Goal: Information Seeking & Learning: Learn about a topic

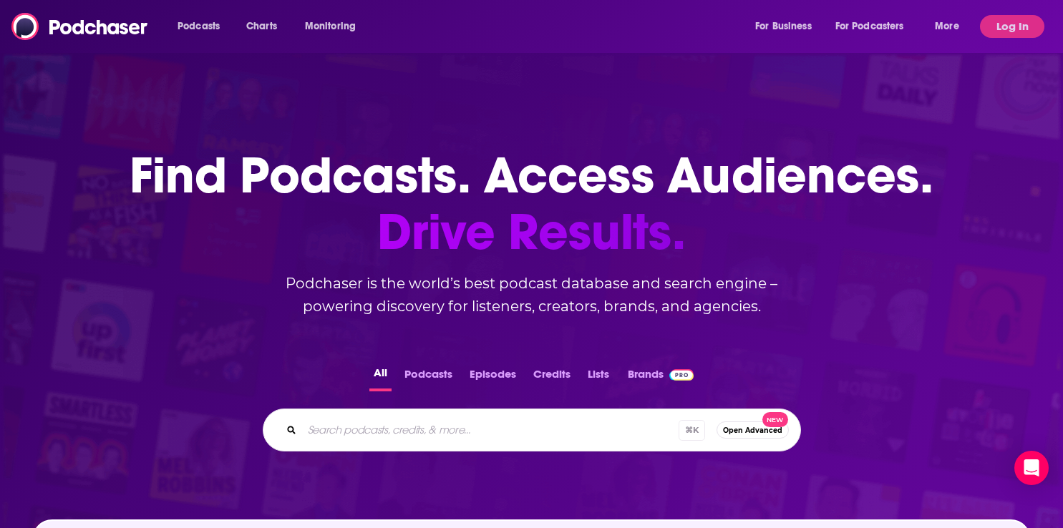
click at [483, 425] on input "Search podcasts, credits, & more..." at bounding box center [490, 430] width 377 height 23
paste input "Soul & Science: Fast Forward Your Marketing Mind"
type input "Soul & Science: Fast Forward Your Marketing Mind"
click at [429, 378] on button "Podcasts" at bounding box center [428, 378] width 57 height 28
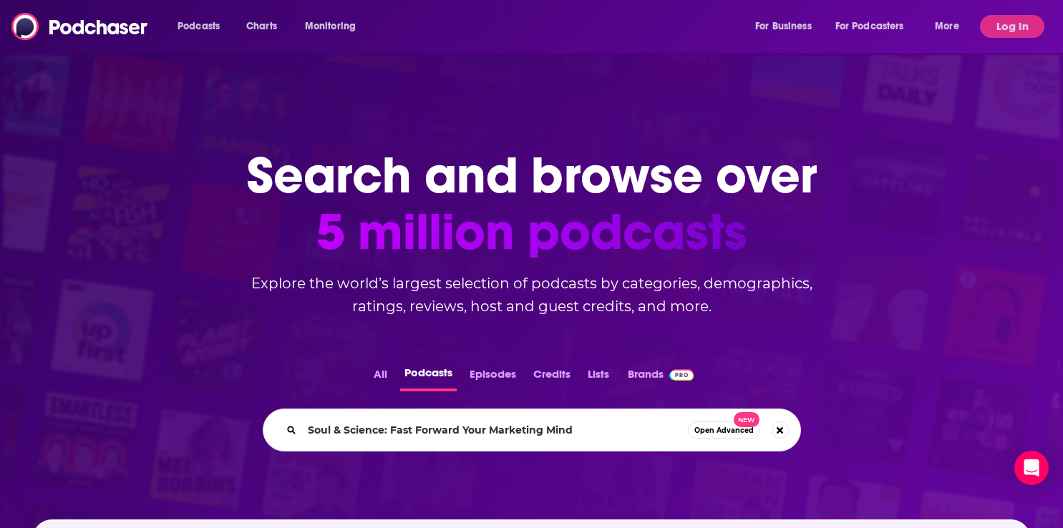
click at [1036, 37] on button "Log In" at bounding box center [1012, 26] width 64 height 23
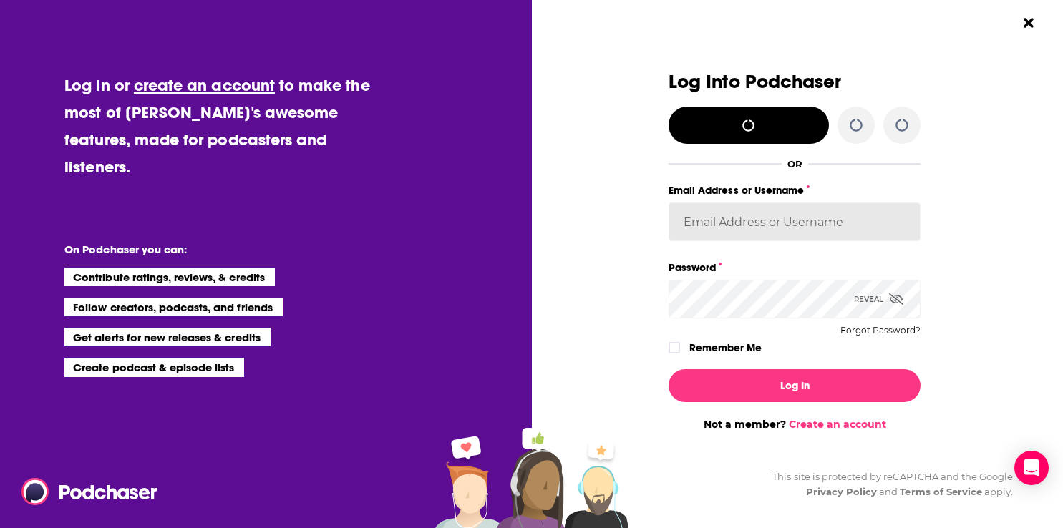
type input "maiak"
click at [690, 339] on label "Remember Me" at bounding box center [726, 348] width 72 height 19
click at [679, 354] on input "rememberMe" at bounding box center [674, 354] width 9 height 0
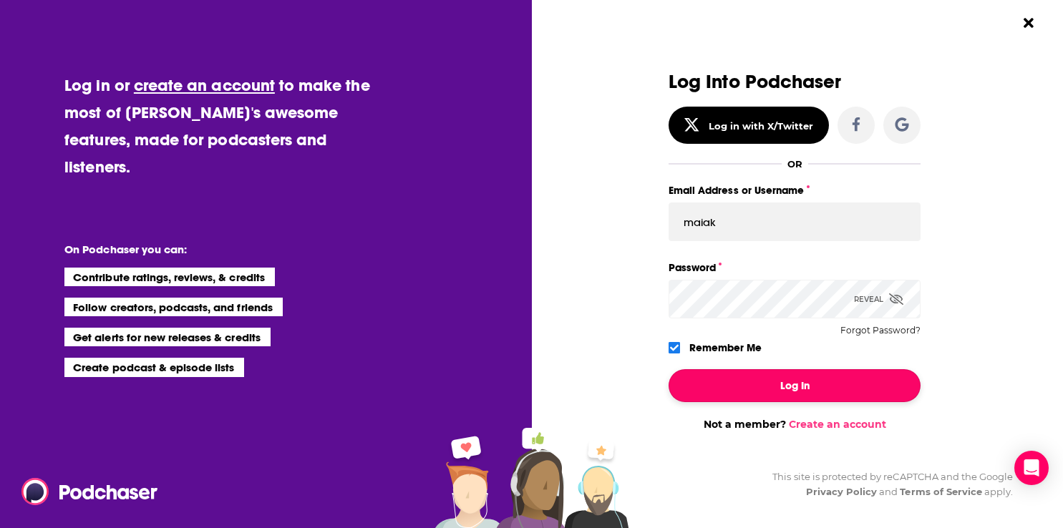
click at [721, 382] on button "Log In" at bounding box center [795, 385] width 252 height 33
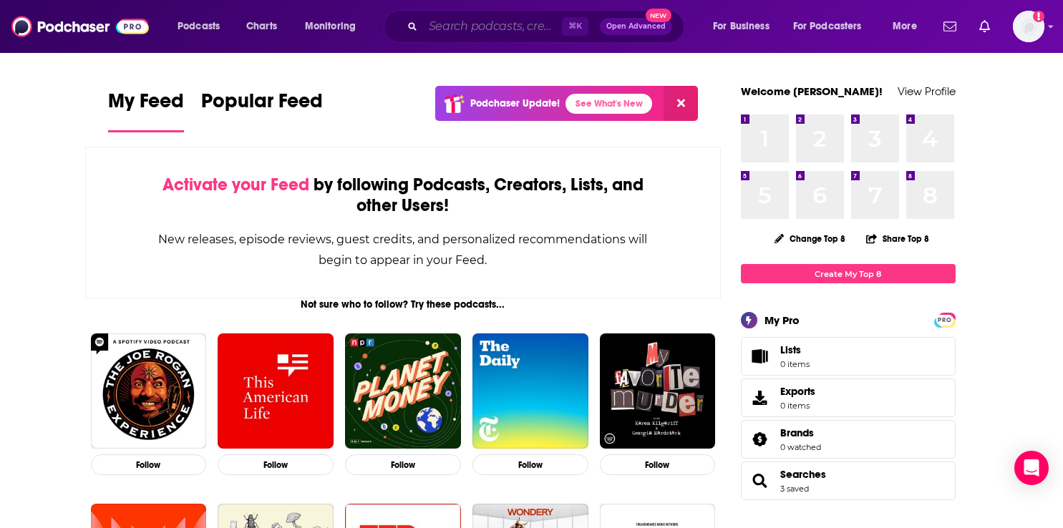
click at [485, 19] on input "Search podcasts, credits, & more..." at bounding box center [492, 26] width 139 height 23
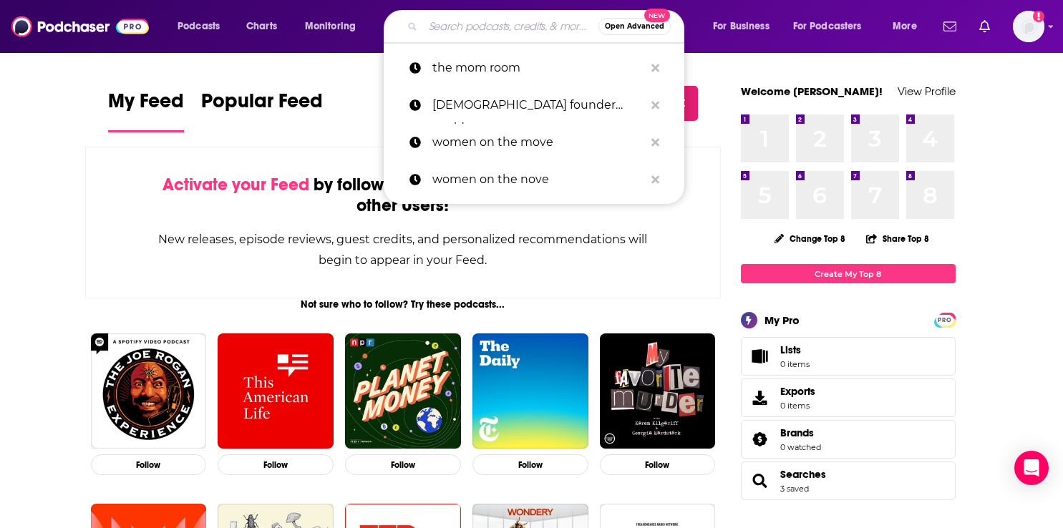
paste input "Soul & Science: Fast Forward Your Marketing Mind"
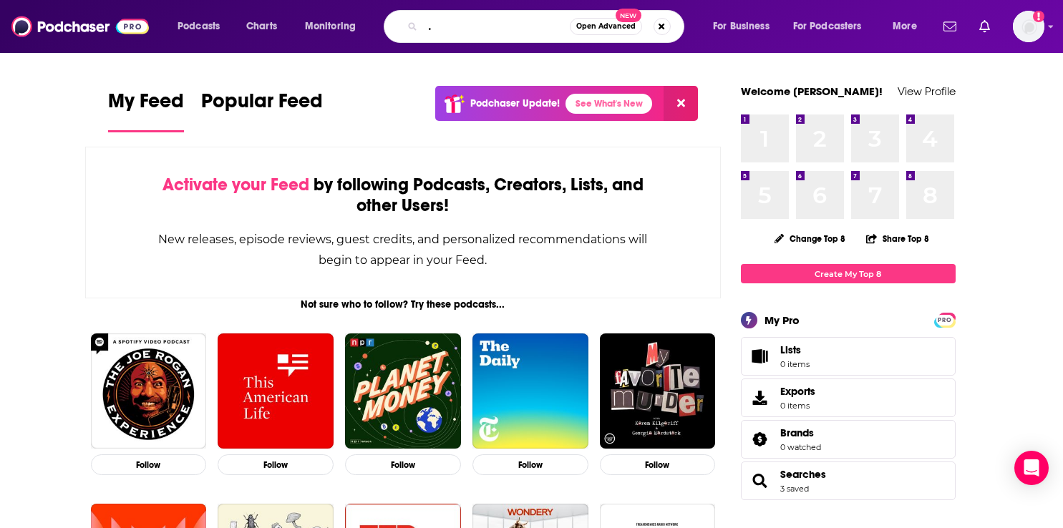
type input "Soul & Science: Fast Forward Your Marketing Mind"
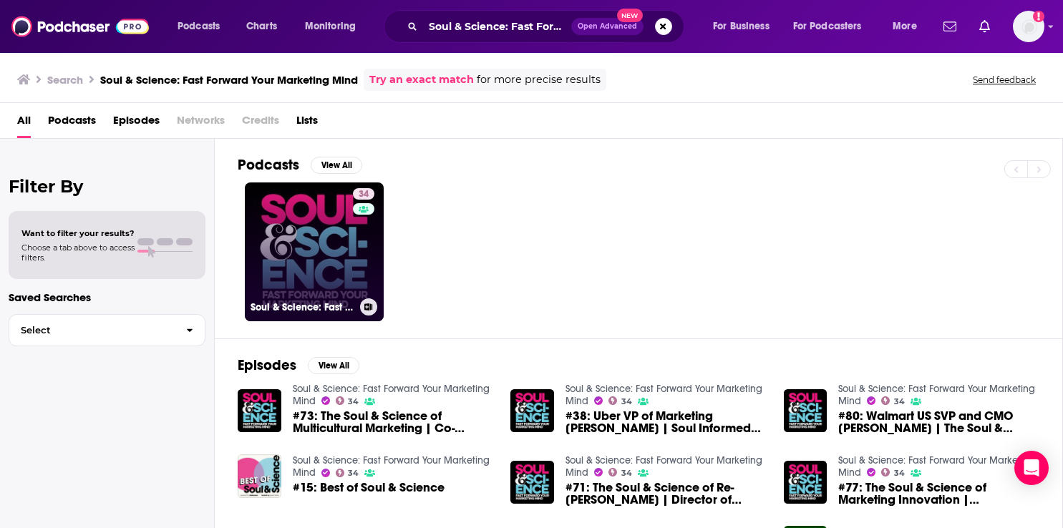
click at [328, 261] on link "34 Soul & Science: Fast Forward Your Marketing Mind" at bounding box center [314, 252] width 139 height 139
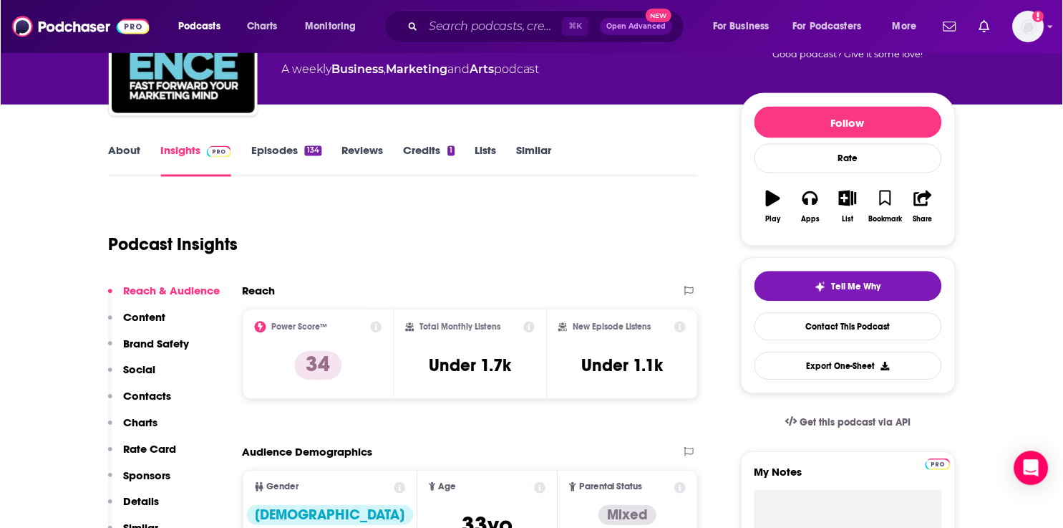
scroll to position [136, 0]
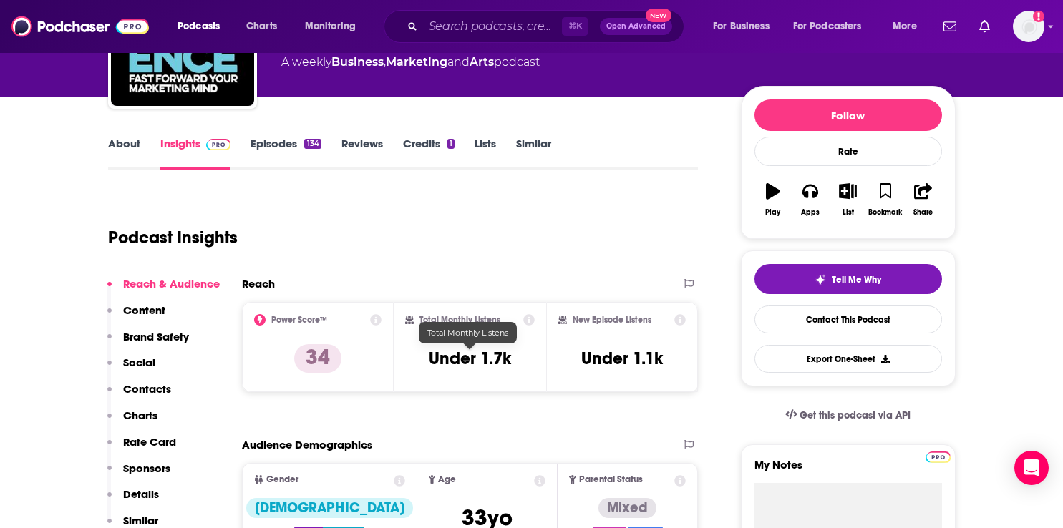
click at [475, 357] on h3 "Under 1.7k" at bounding box center [470, 358] width 82 height 21
copy div "Under 1.7k"
click at [462, 362] on h3 "Under 1.7k" at bounding box center [470, 358] width 82 height 21
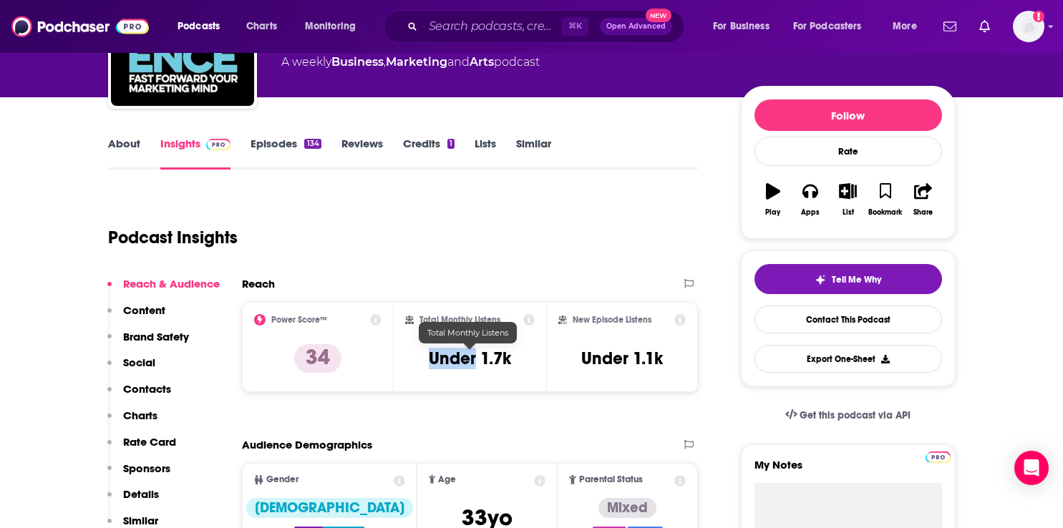
click at [462, 362] on h3 "Under 1.7k" at bounding box center [470, 358] width 82 height 21
